Goal: Task Accomplishment & Management: Manage account settings

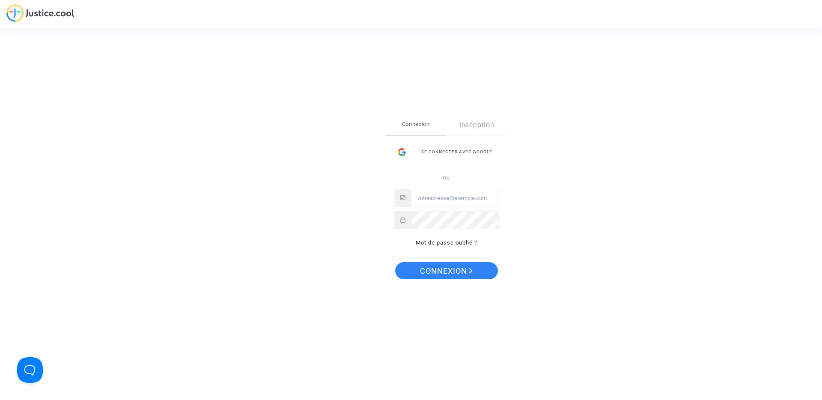
type input "claire+onboarding@justice.cool"
click at [455, 270] on span "Connexion" at bounding box center [446, 271] width 53 height 18
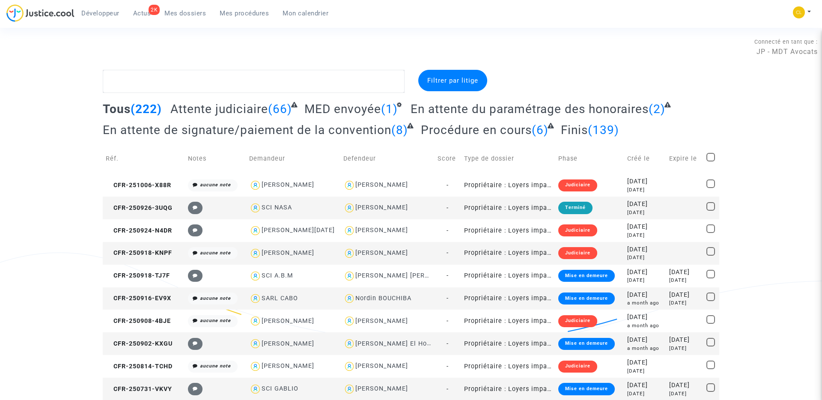
click at [243, 9] on link "Mes procédures" at bounding box center [244, 13] width 63 height 13
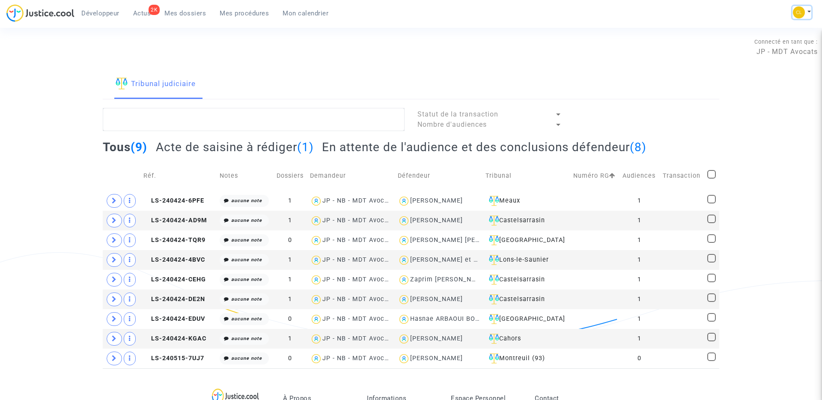
click at [808, 11] on button at bounding box center [802, 12] width 19 height 13
click at [765, 44] on link "Changer de compte" at bounding box center [768, 44] width 87 height 14
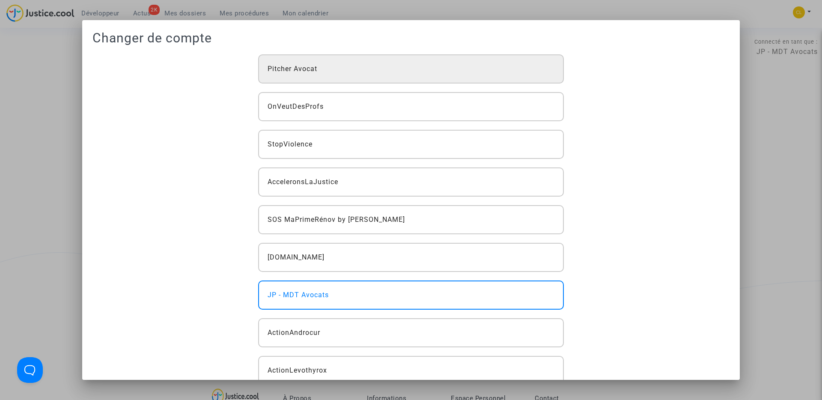
click at [354, 70] on div "Pitcher Avocat" at bounding box center [411, 68] width 306 height 29
